Goal: Find specific page/section: Find specific page/section

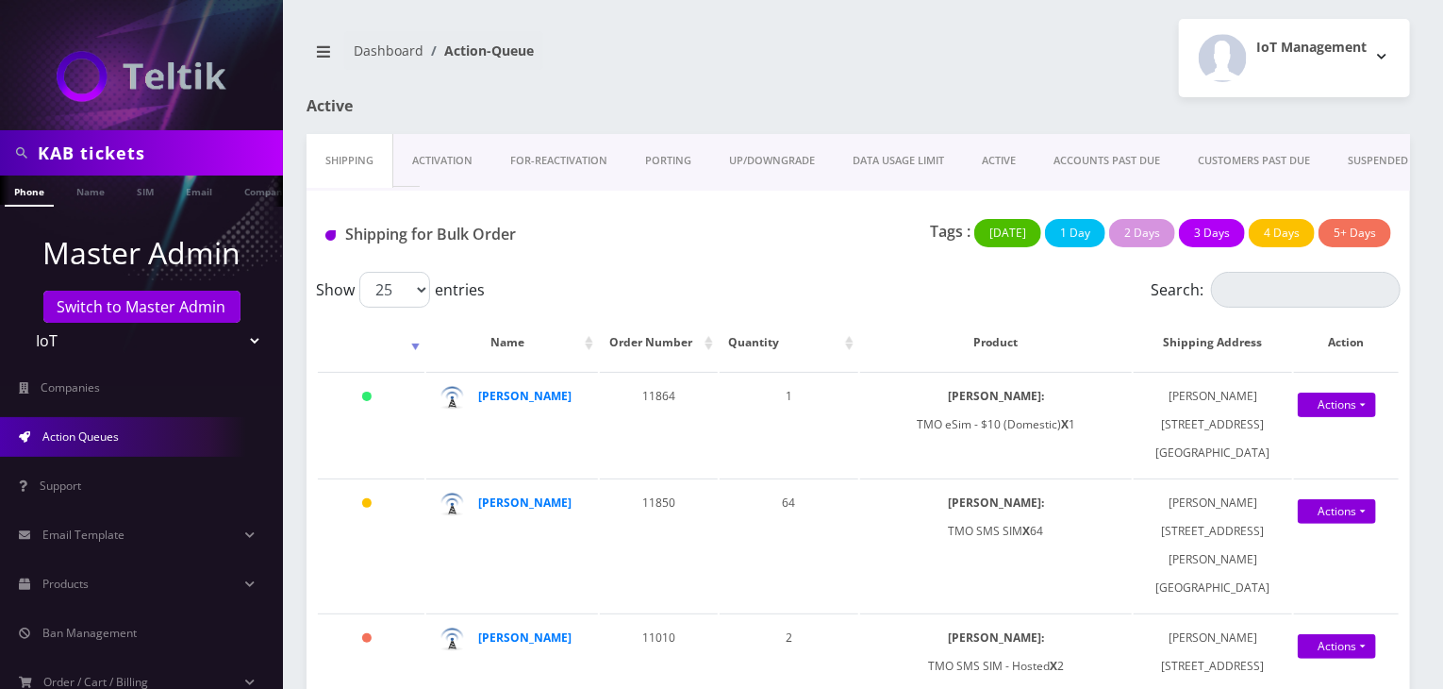
type input "KAB tickets"
click at [119, 224] on ul "Master Admin Switch to Master Admin Teltik Production My Link Mobile VennMobile…" at bounding box center [141, 515] width 283 height 617
click at [256, 195] on link "Company" at bounding box center [266, 190] width 63 height 31
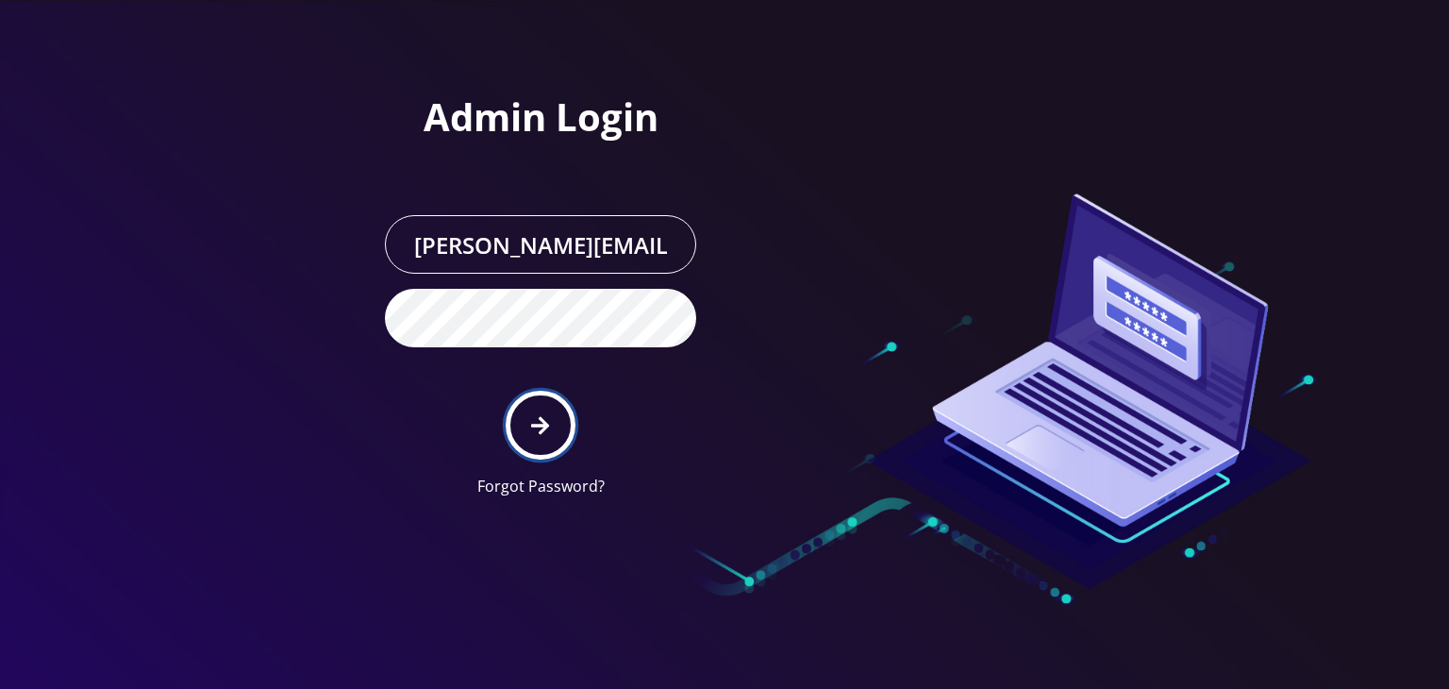
click at [526, 413] on button "submit" at bounding box center [540, 425] width 69 height 69
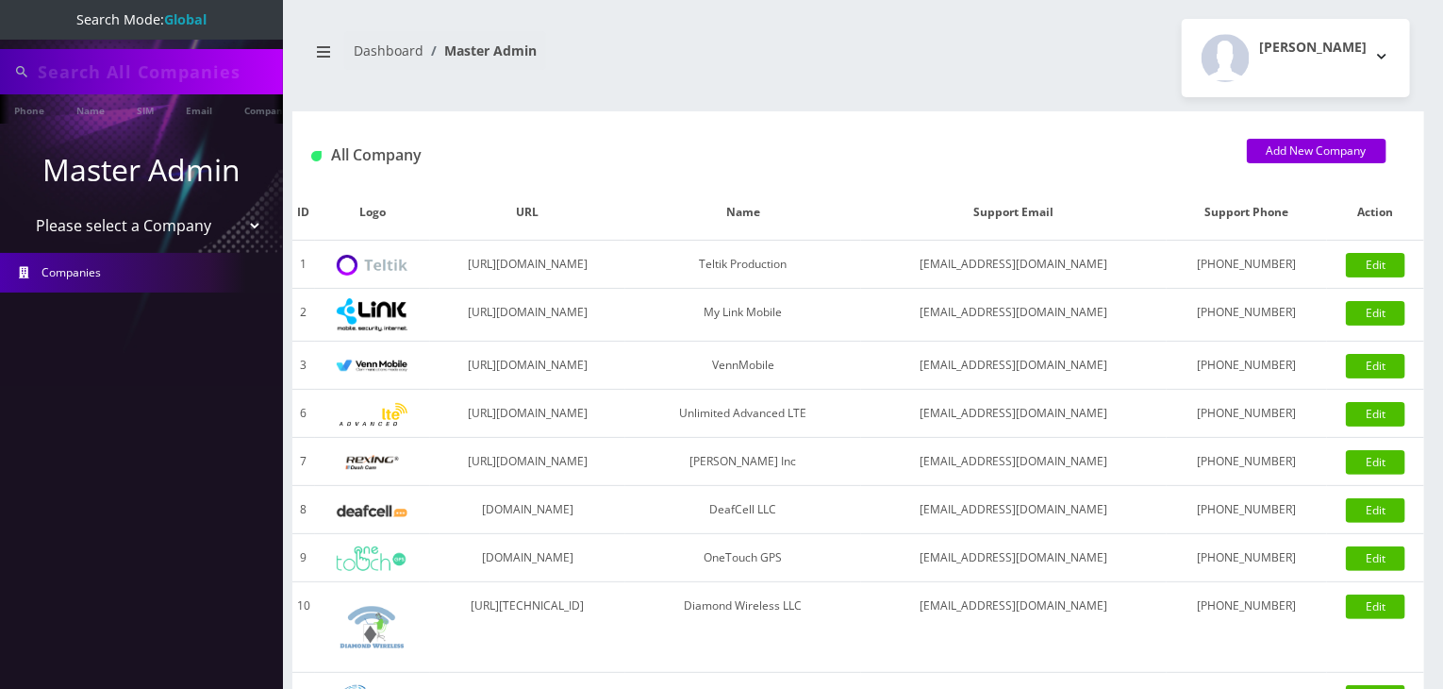
type input "KAB tickets"
click at [249, 107] on link "Company" at bounding box center [266, 109] width 63 height 31
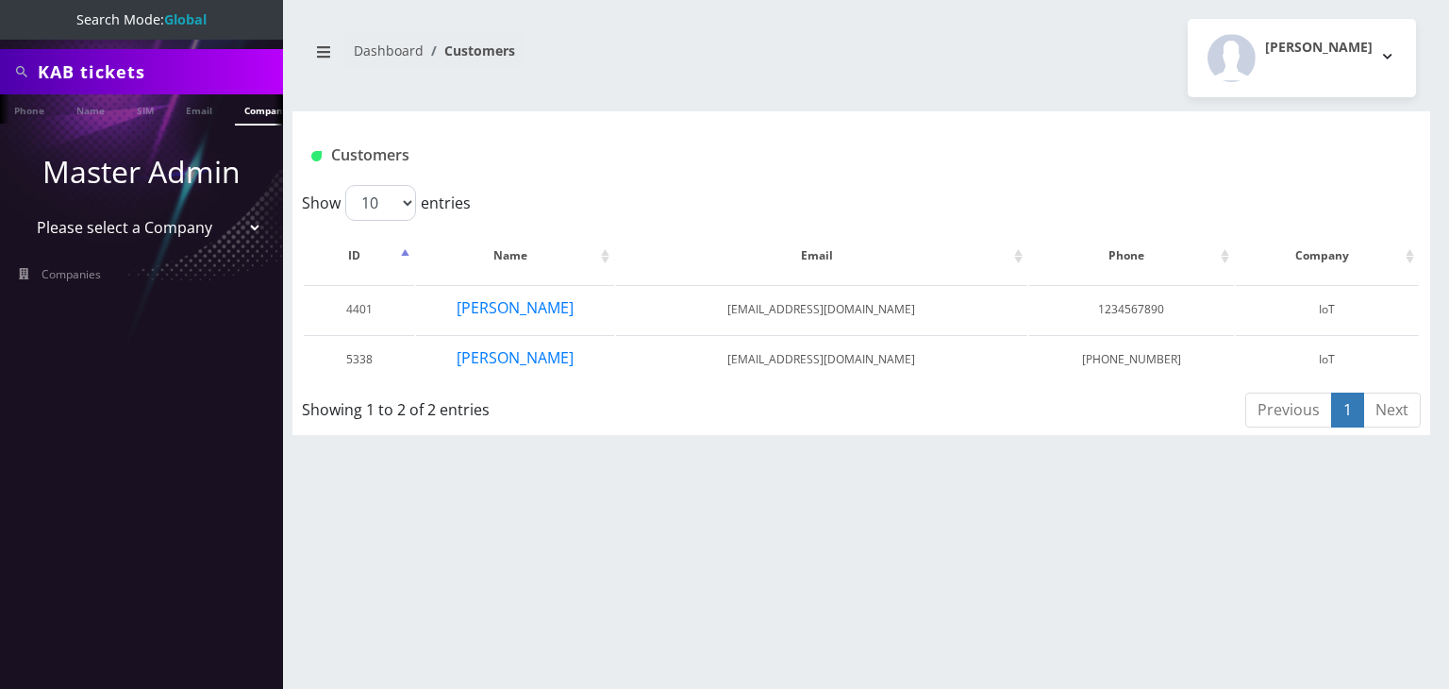
drag, startPoint x: 151, startPoint y: 227, endPoint x: 151, endPoint y: 240, distance: 12.3
click at [151, 227] on select "Please select a Company Teltik Production My Link Mobile VennMobile Unlimited A…" at bounding box center [142, 227] width 241 height 36
select select "13"
click at [22, 209] on select "Please select a Company Teltik Production My Link Mobile VennMobile Unlimited A…" at bounding box center [142, 227] width 241 height 36
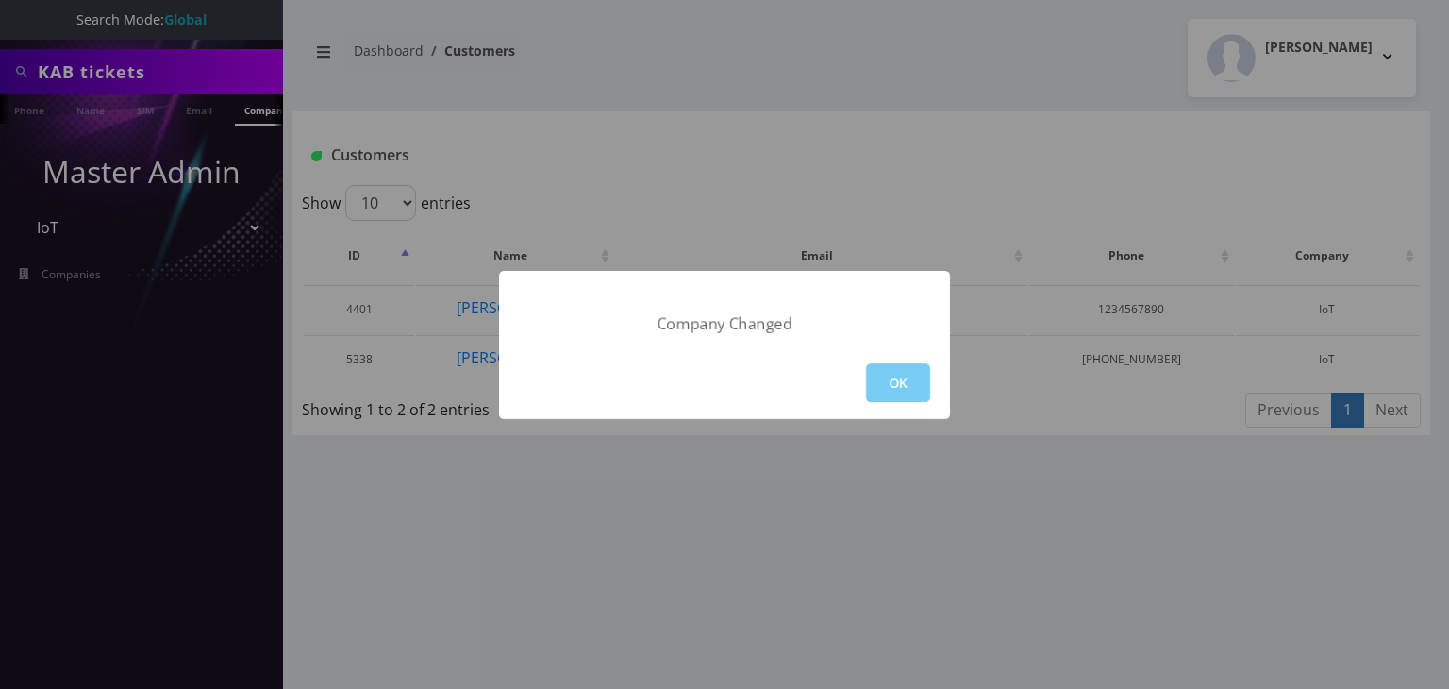
click at [883, 378] on button "OK" at bounding box center [898, 382] width 64 height 39
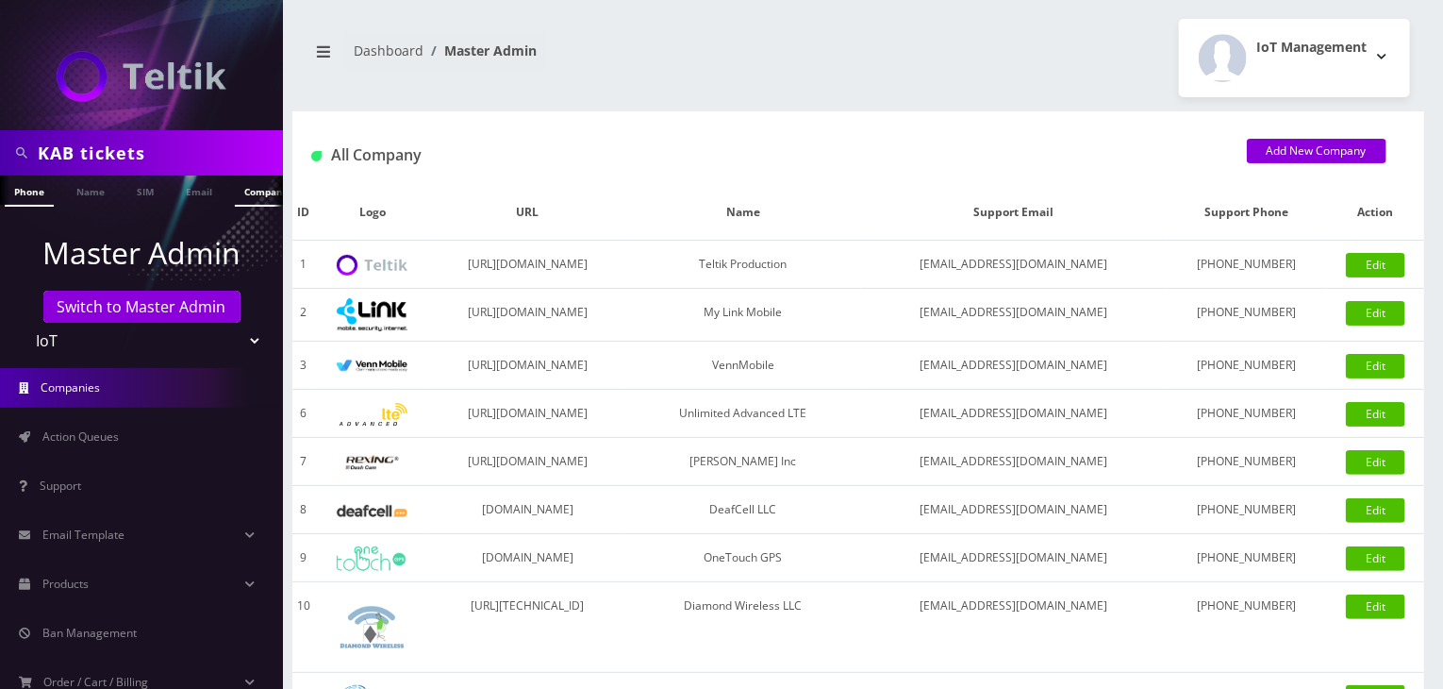
click at [241, 182] on link "Company" at bounding box center [266, 190] width 63 height 31
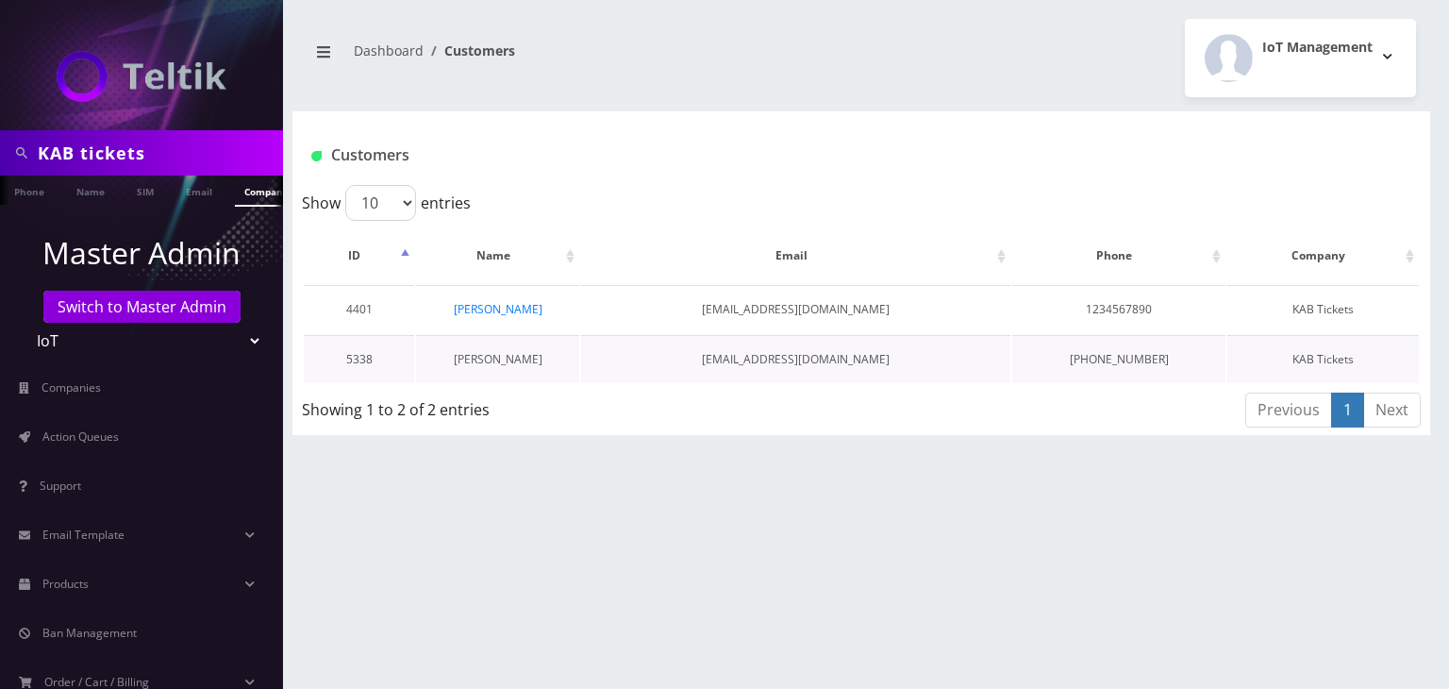
click at [490, 361] on link "[PERSON_NAME]" at bounding box center [498, 359] width 89 height 16
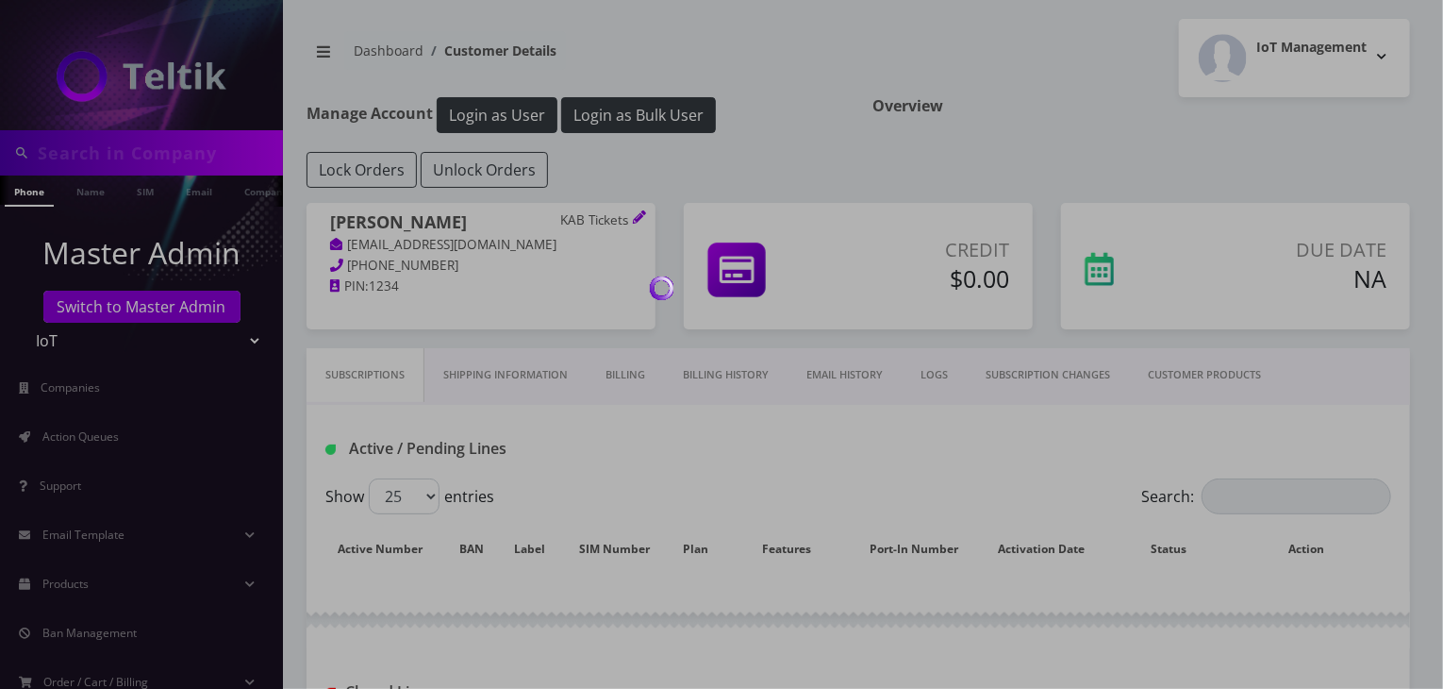
type input "KAB tickets"
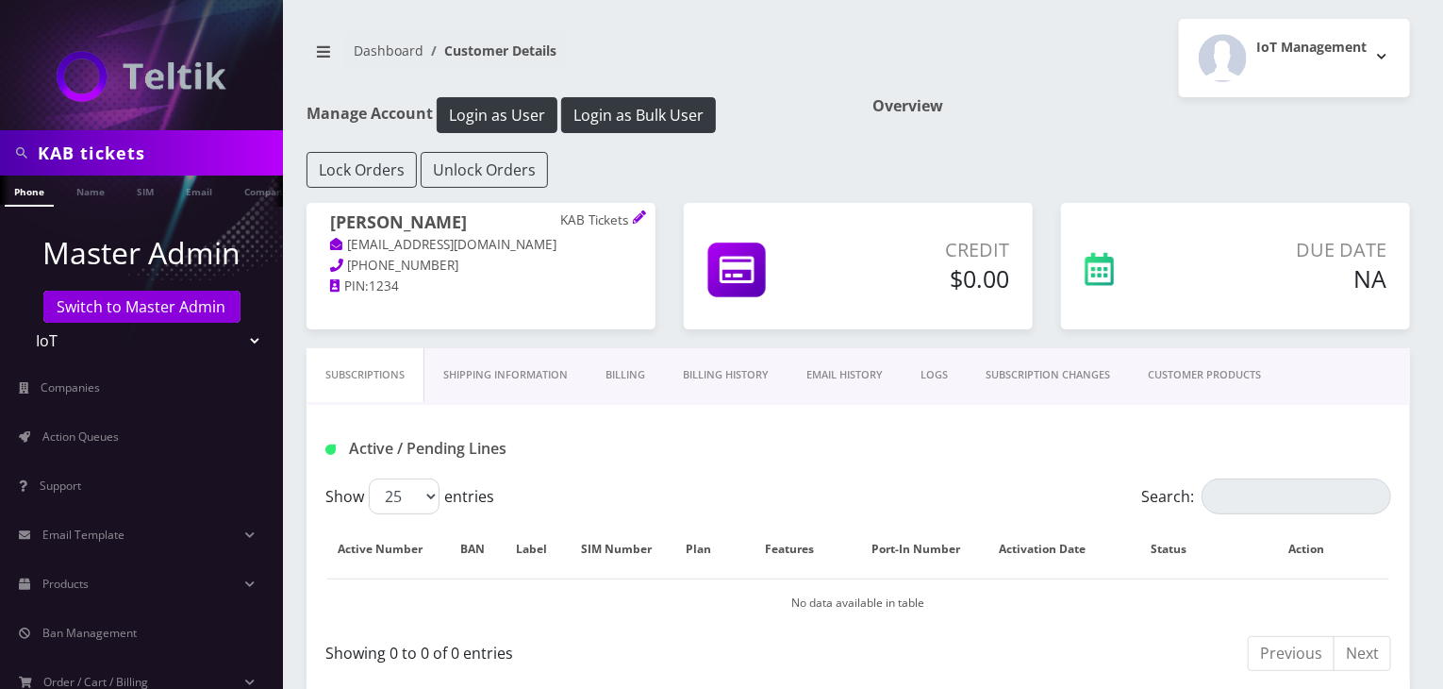
scroll to position [0, 9]
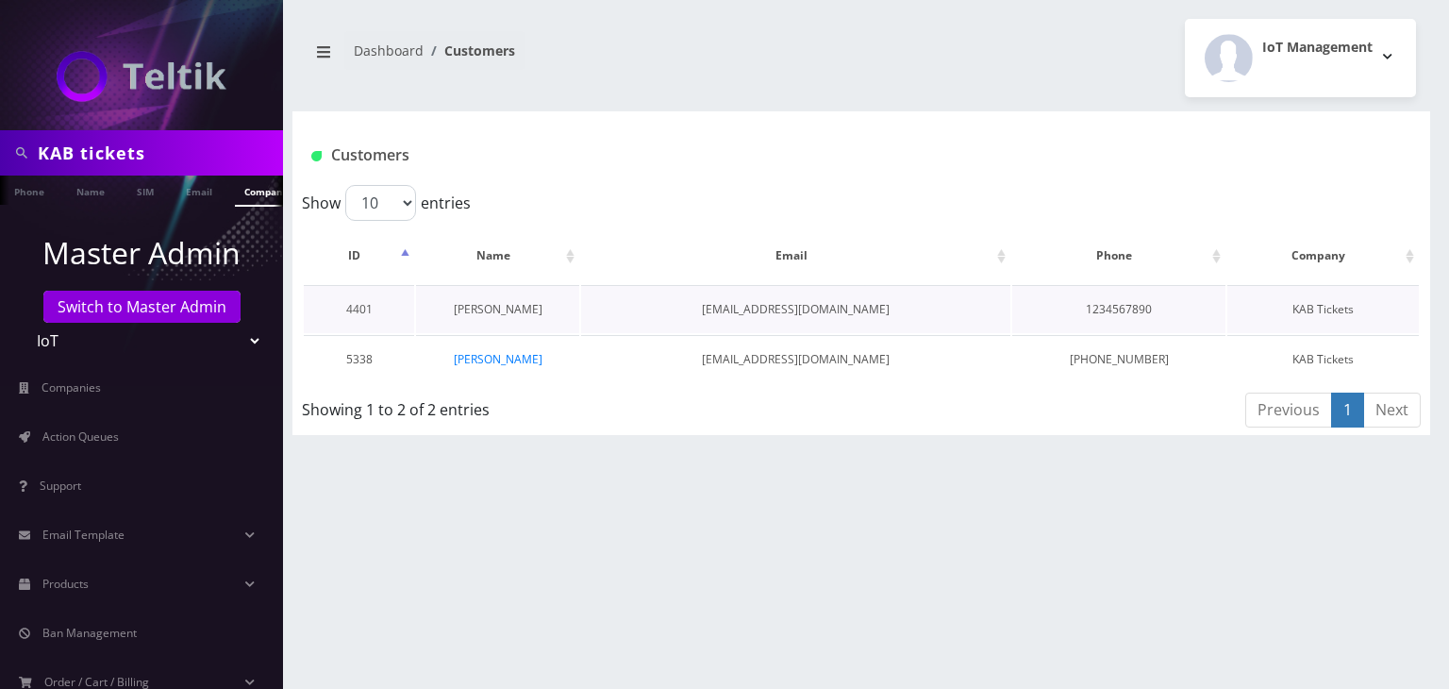
click at [513, 310] on link "[PERSON_NAME]" at bounding box center [498, 309] width 89 height 16
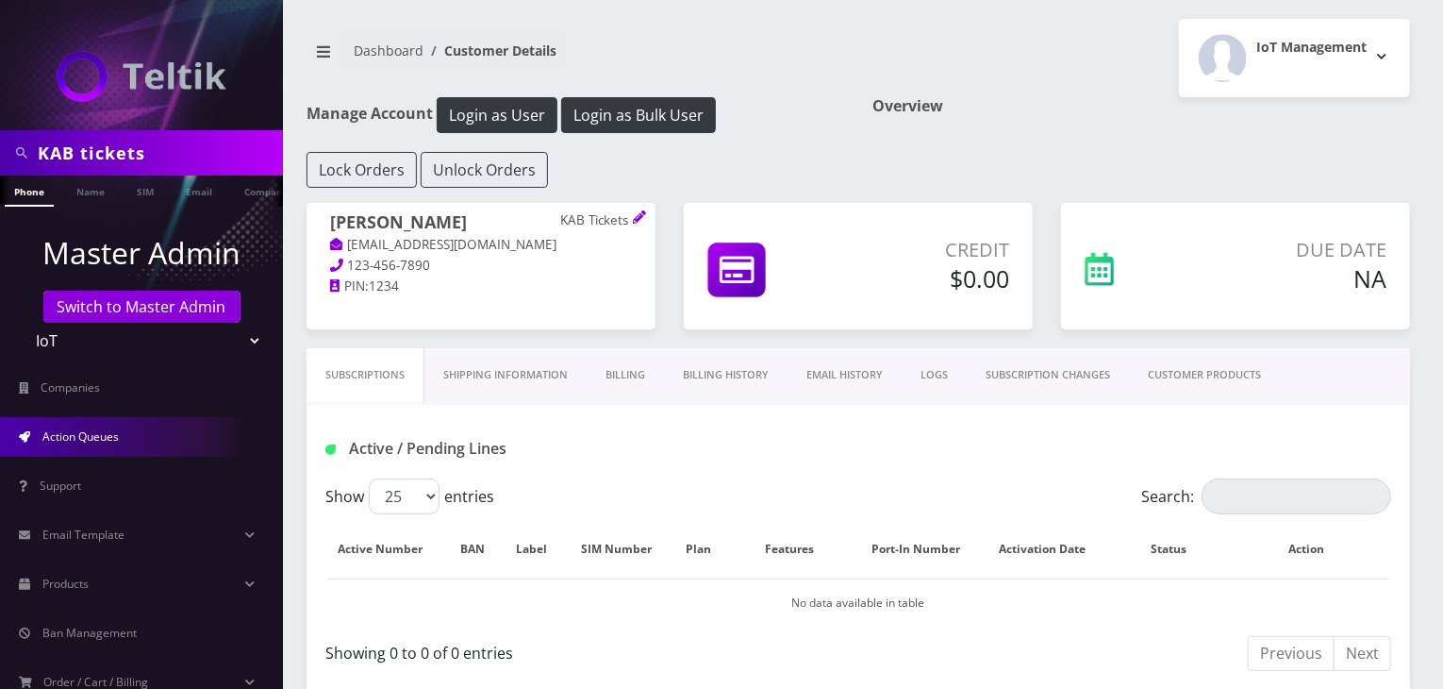
click at [166, 442] on link "Action Queues" at bounding box center [141, 437] width 283 height 40
